Goal: Transaction & Acquisition: Subscribe to service/newsletter

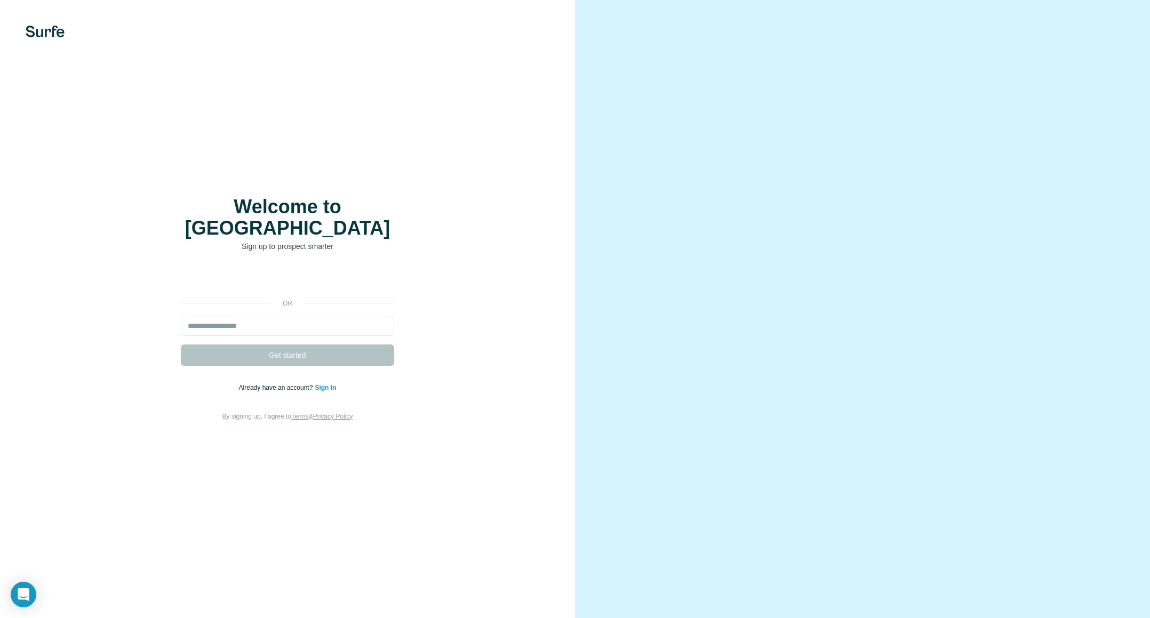
click at [328, 384] on link "Sign in" at bounding box center [325, 387] width 21 height 7
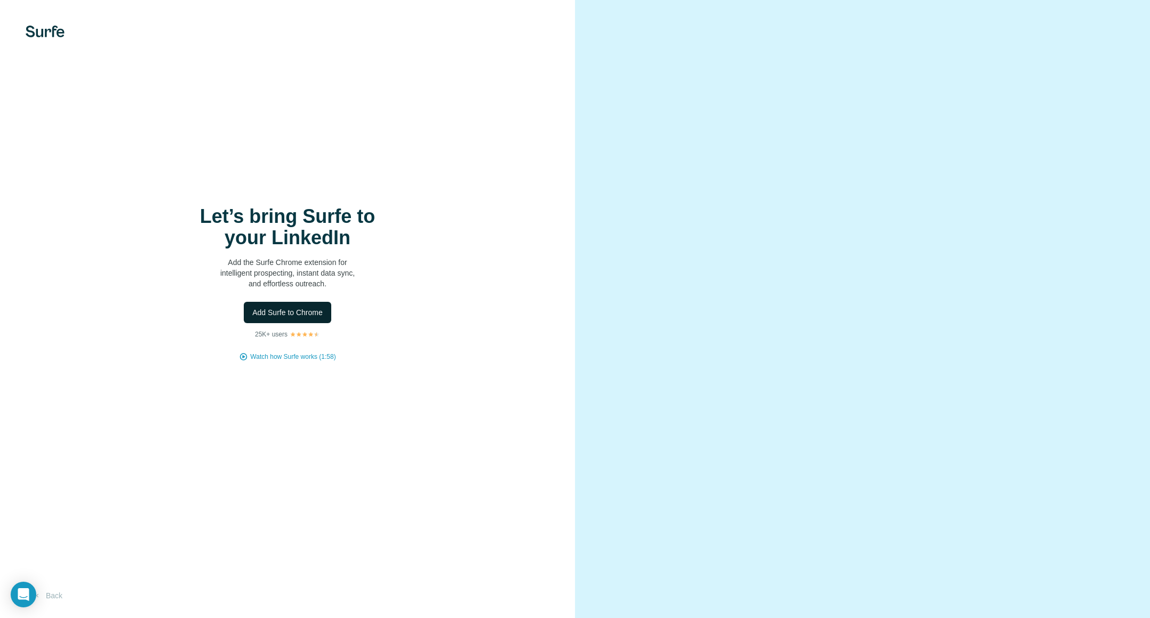
click at [306, 313] on span "Add Surfe to Chrome" at bounding box center [287, 312] width 70 height 11
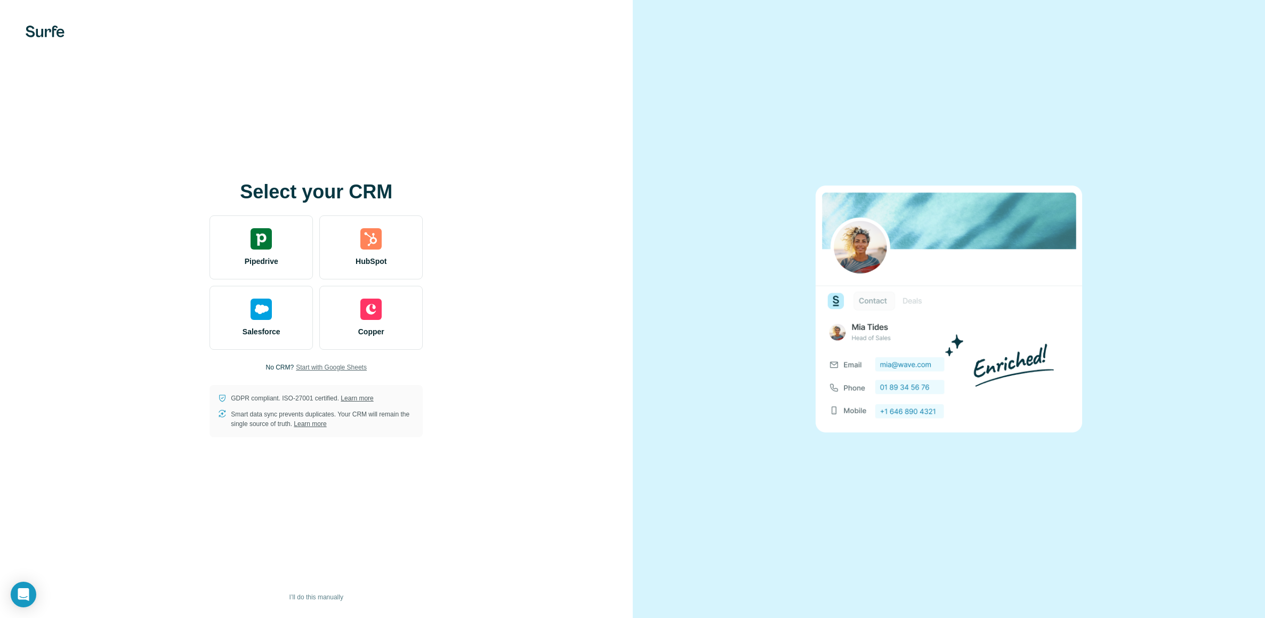
click at [328, 366] on span "Start with Google Sheets" at bounding box center [331, 368] width 71 height 10
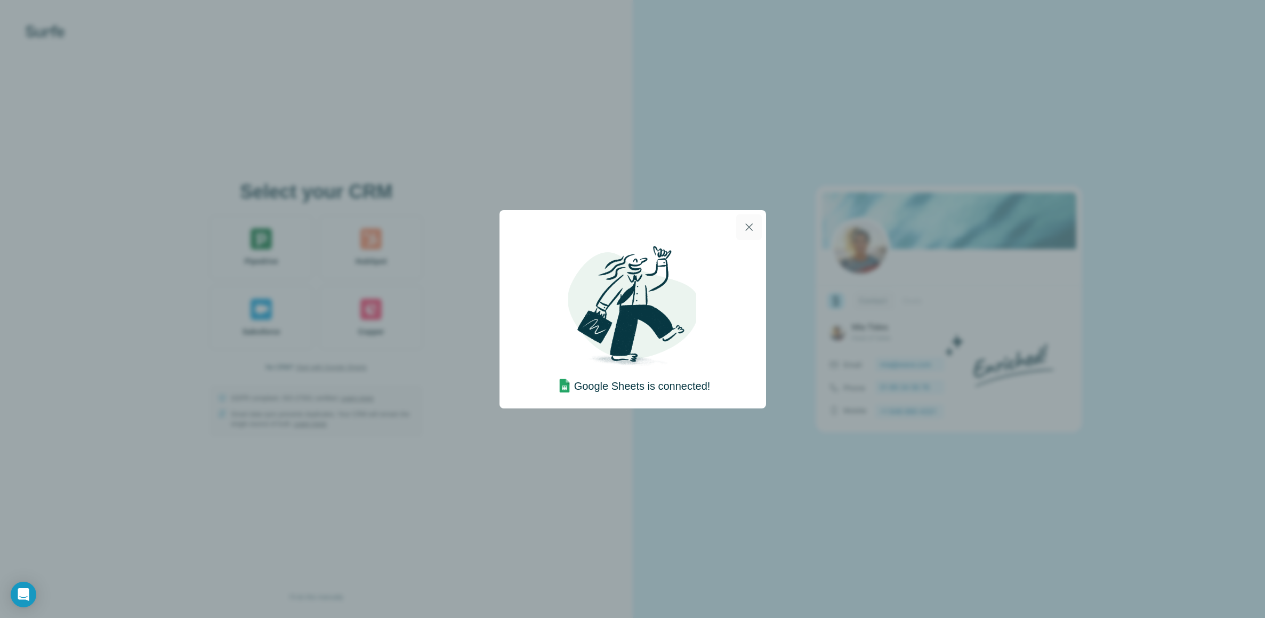
click at [750, 228] on icon "button" at bounding box center [748, 226] width 7 height 7
